Goal: Task Accomplishment & Management: Manage account settings

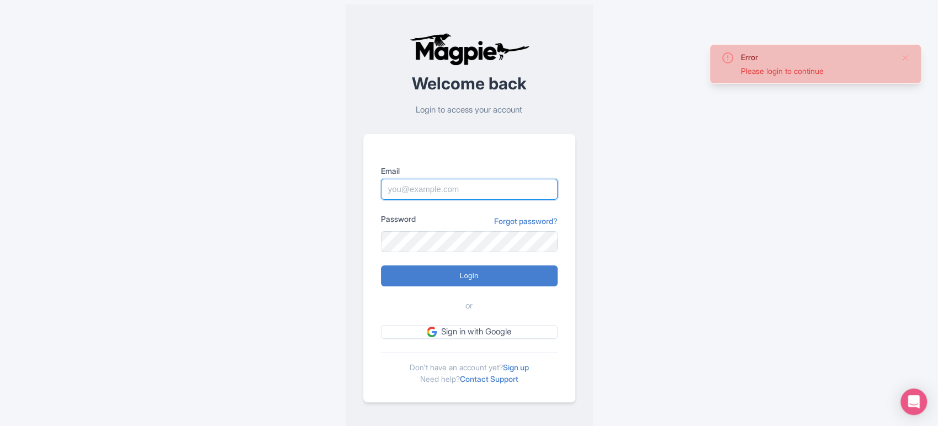
type input "sabrina@takewalks.com"
click at [376, 93] on h2 "Welcome back" at bounding box center [469, 84] width 212 height 18
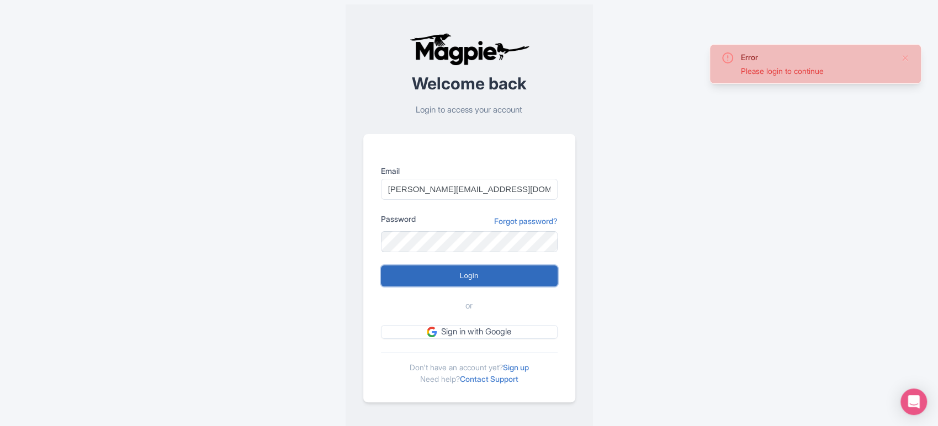
click at [419, 277] on input "Login" at bounding box center [469, 275] width 177 height 21
type input "Logging in..."
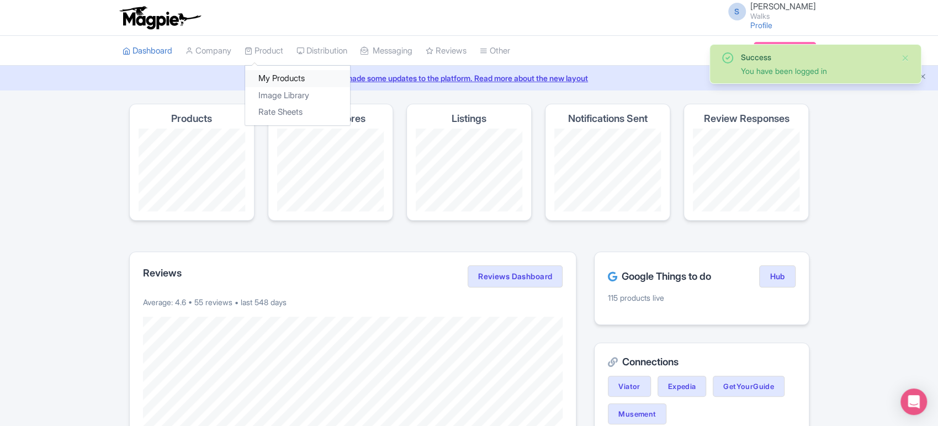
click at [289, 82] on link "My Products" at bounding box center [297, 78] width 105 height 17
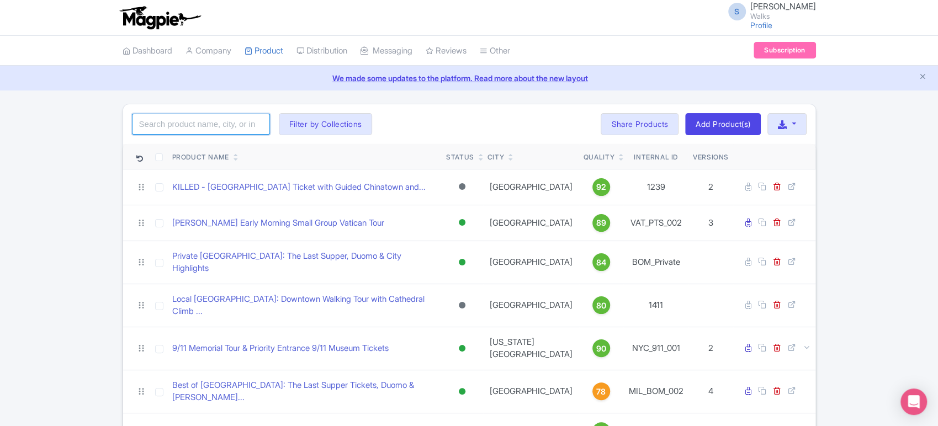
click at [208, 127] on input "search" at bounding box center [201, 124] width 138 height 21
type input "welcome to venice"
click button "Search" at bounding box center [0, 0] width 0 height 0
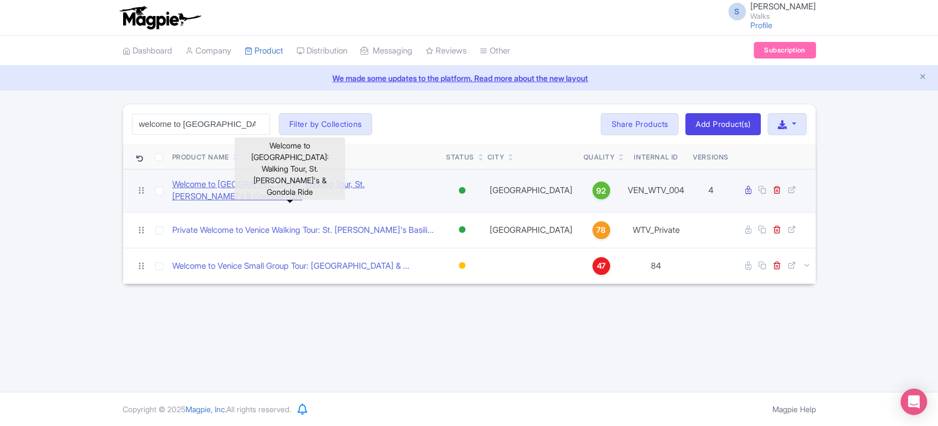
click at [226, 190] on link "Welcome to [GEOGRAPHIC_DATA]: Walking Tour, St. [PERSON_NAME]'s & Gondola Ride" at bounding box center [304, 190] width 265 height 25
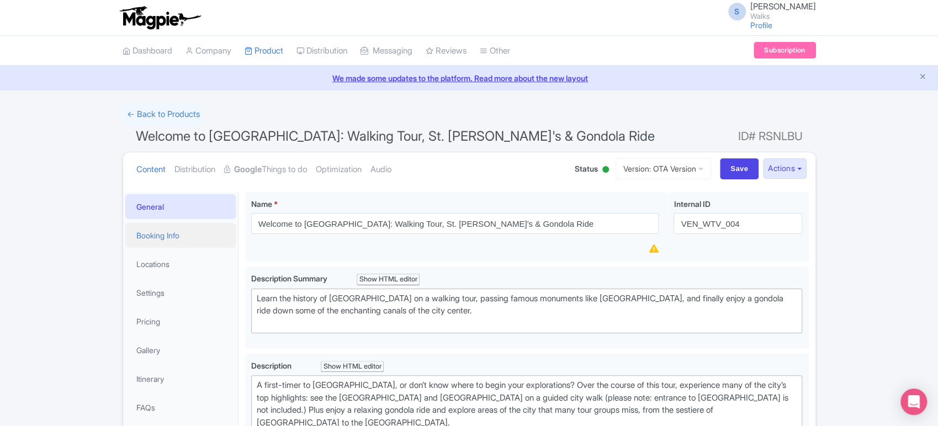
click at [163, 237] on link "Booking Info" at bounding box center [180, 235] width 110 height 25
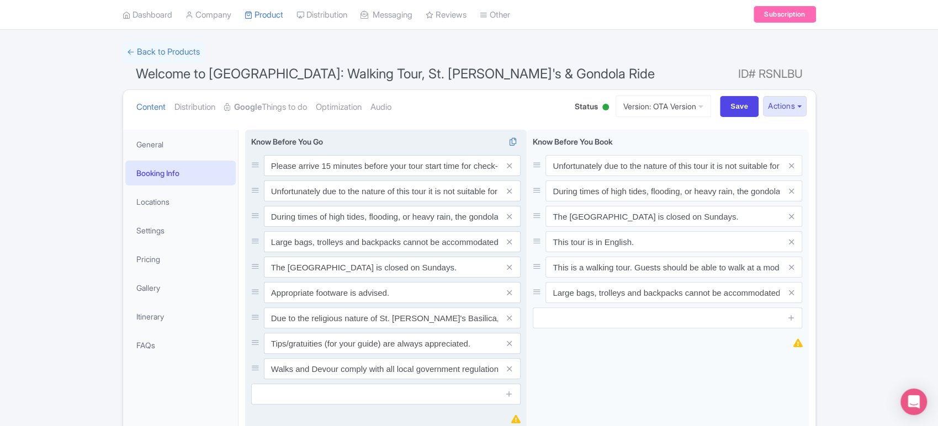
scroll to position [63, 0]
click at [511, 315] on icon at bounding box center [509, 317] width 5 height 8
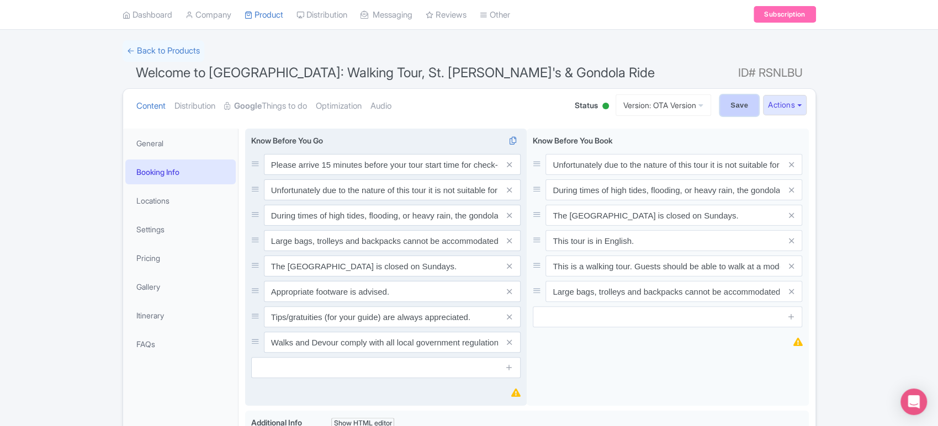
click at [724, 103] on input "Save" at bounding box center [739, 105] width 39 height 21
type input "Saving..."
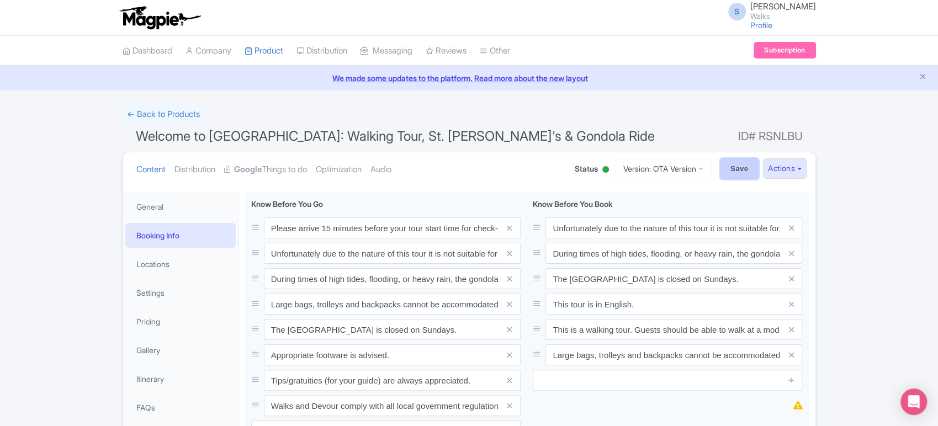
click at [731, 172] on input "Save" at bounding box center [739, 168] width 39 height 21
type input "Saving..."
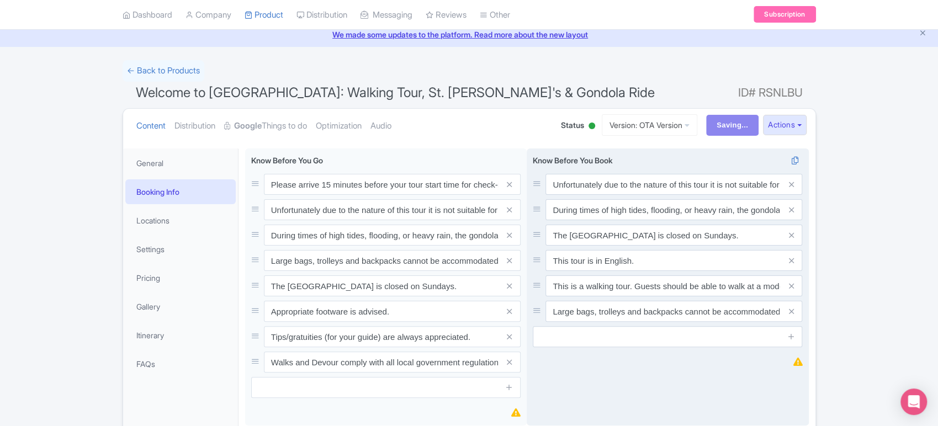
scroll to position [56, 0]
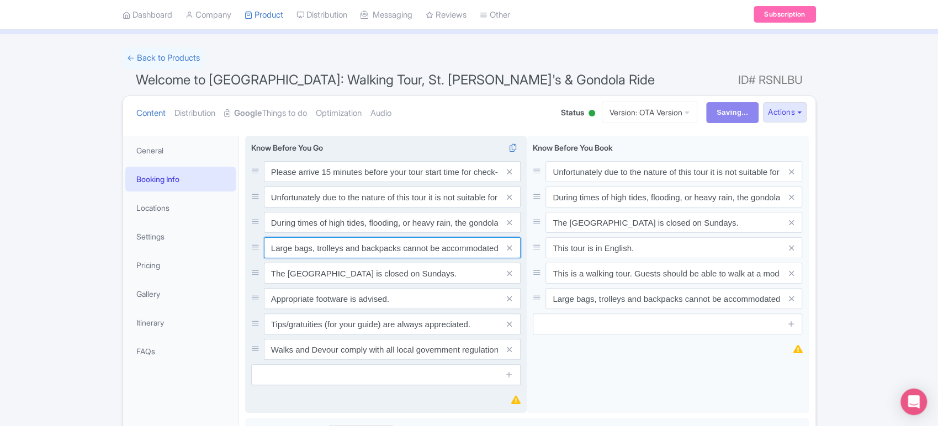
click at [481, 252] on input "Large bags, trolleys and backpacks cannot be accommodated on this tour." at bounding box center [392, 247] width 257 height 21
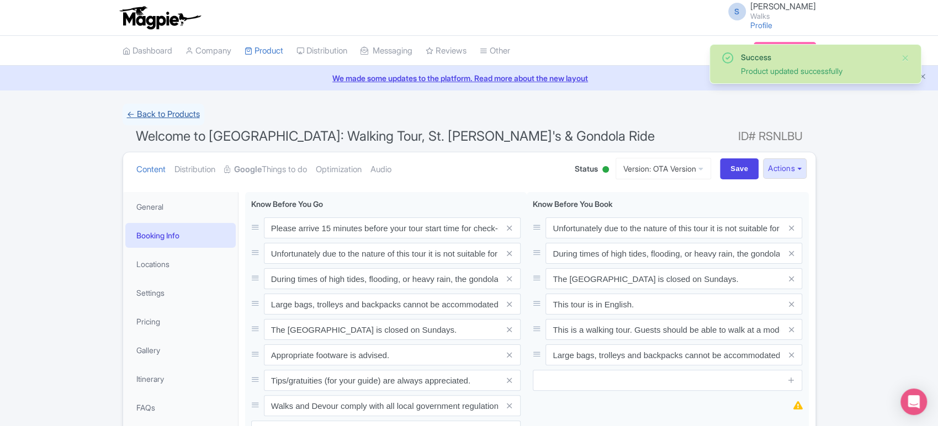
click at [169, 112] on link "← Back to Products" at bounding box center [164, 115] width 82 height 22
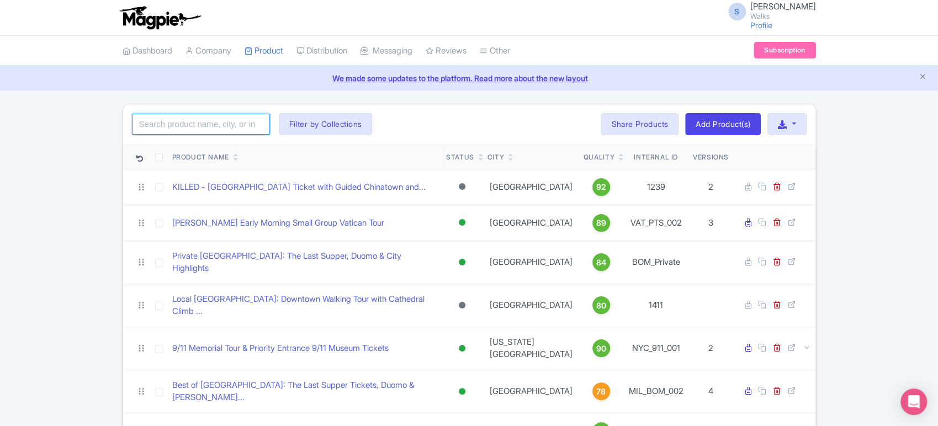
click at [222, 124] on input "search" at bounding box center [201, 124] width 138 height 21
type input "welcome to [GEOGRAPHIC_DATA]"
click button "Search" at bounding box center [0, 0] width 0 height 0
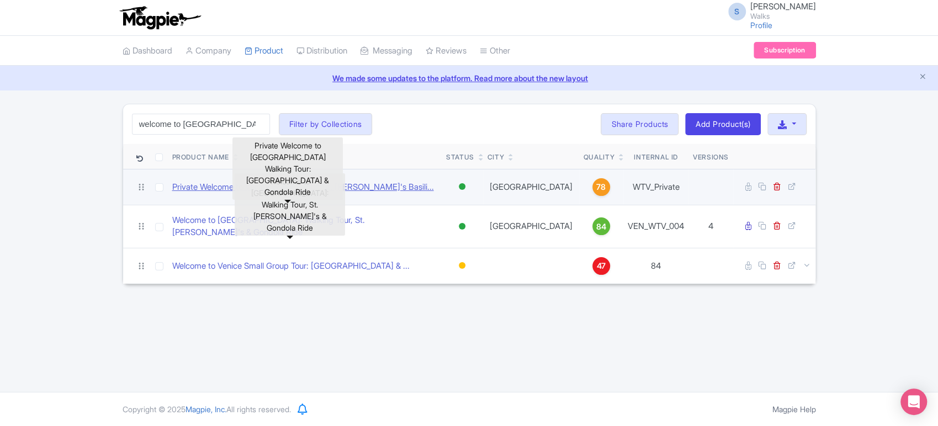
click at [212, 182] on link "Private Welcome to Venice Walking Tour: St. [PERSON_NAME]'s Basili..." at bounding box center [303, 187] width 262 height 13
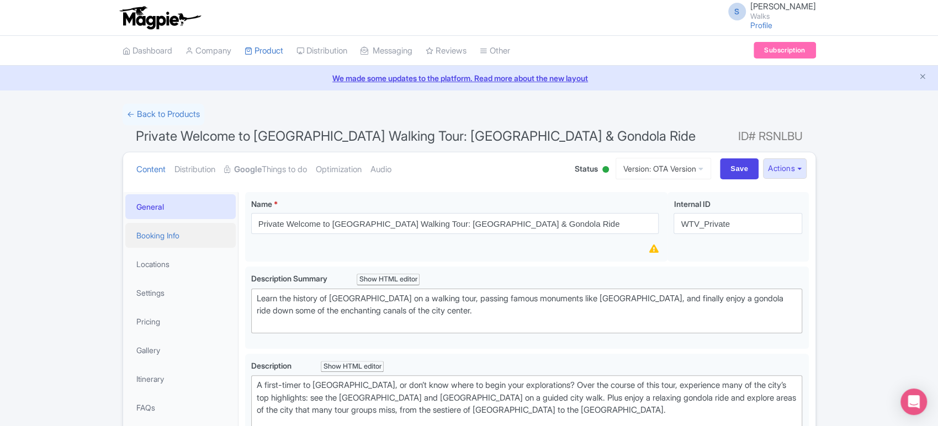
click at [181, 235] on link "Booking Info" at bounding box center [180, 235] width 110 height 25
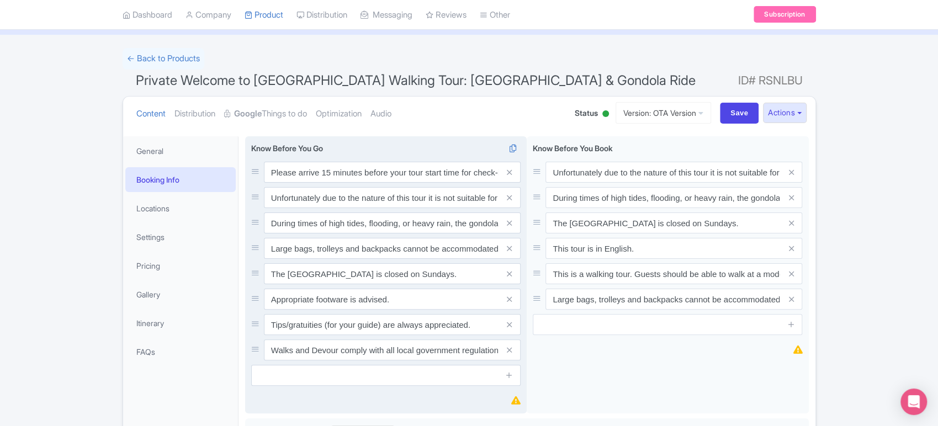
scroll to position [56, 0]
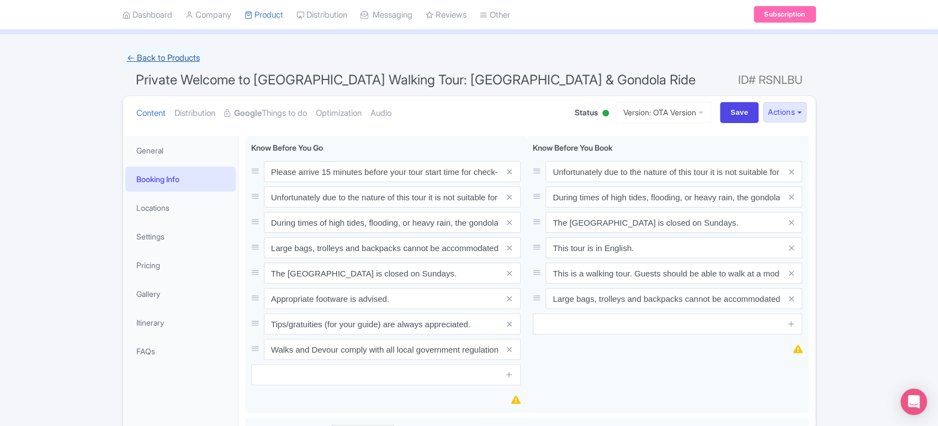
click at [190, 57] on link "← Back to Products" at bounding box center [164, 58] width 82 height 22
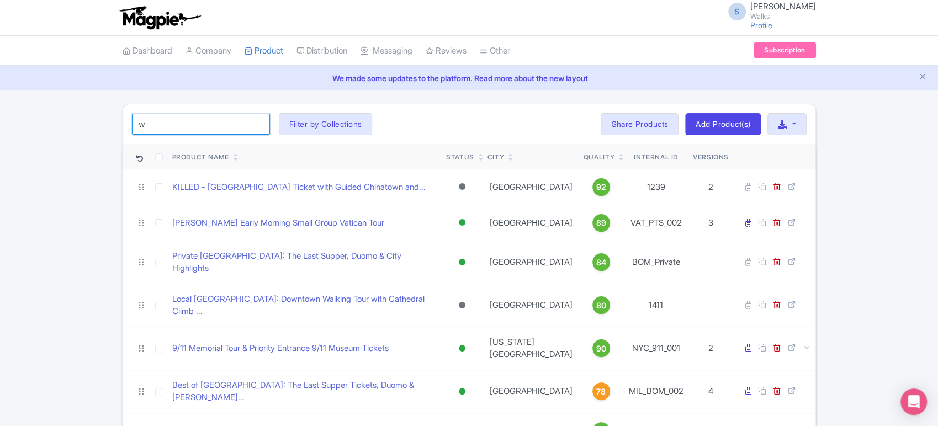
click at [204, 132] on input "w" at bounding box center [201, 124] width 138 height 21
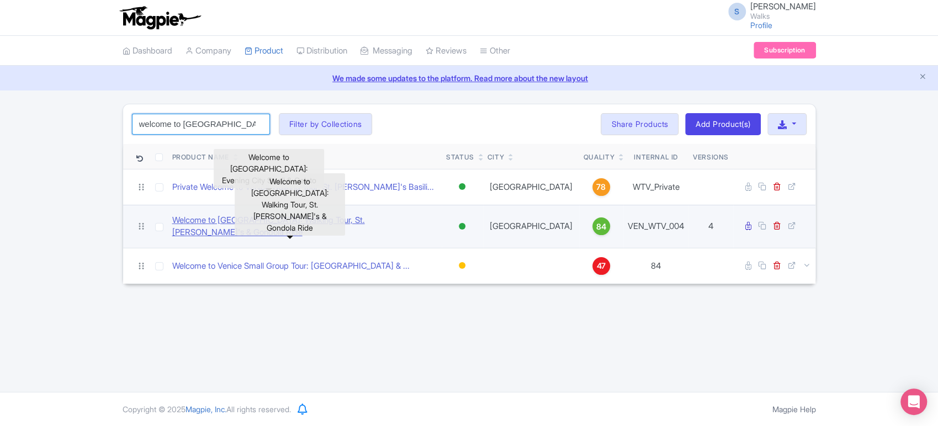
type input "welcome to [GEOGRAPHIC_DATA]"
click at [321, 224] on link "Welcome to [GEOGRAPHIC_DATA]: Walking Tour, St. [PERSON_NAME]'s & Gondola Ride" at bounding box center [304, 226] width 265 height 25
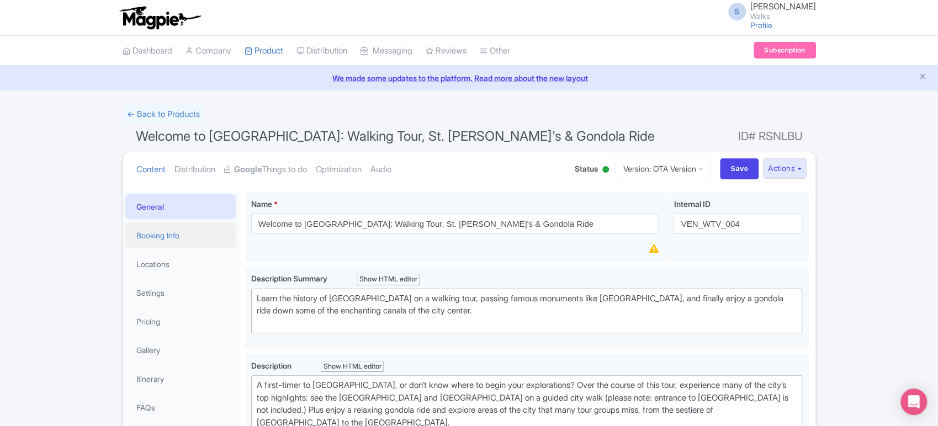
click at [188, 232] on link "Booking Info" at bounding box center [180, 235] width 110 height 25
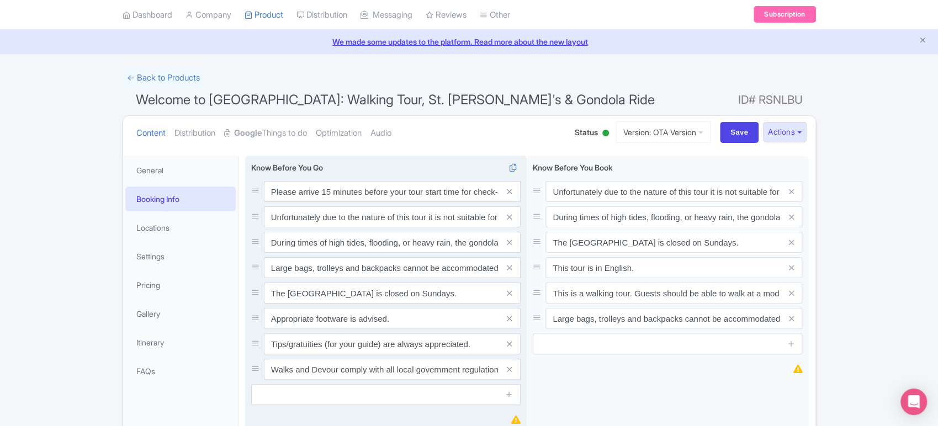
scroll to position [36, 0]
